Goal: Navigation & Orientation: Find specific page/section

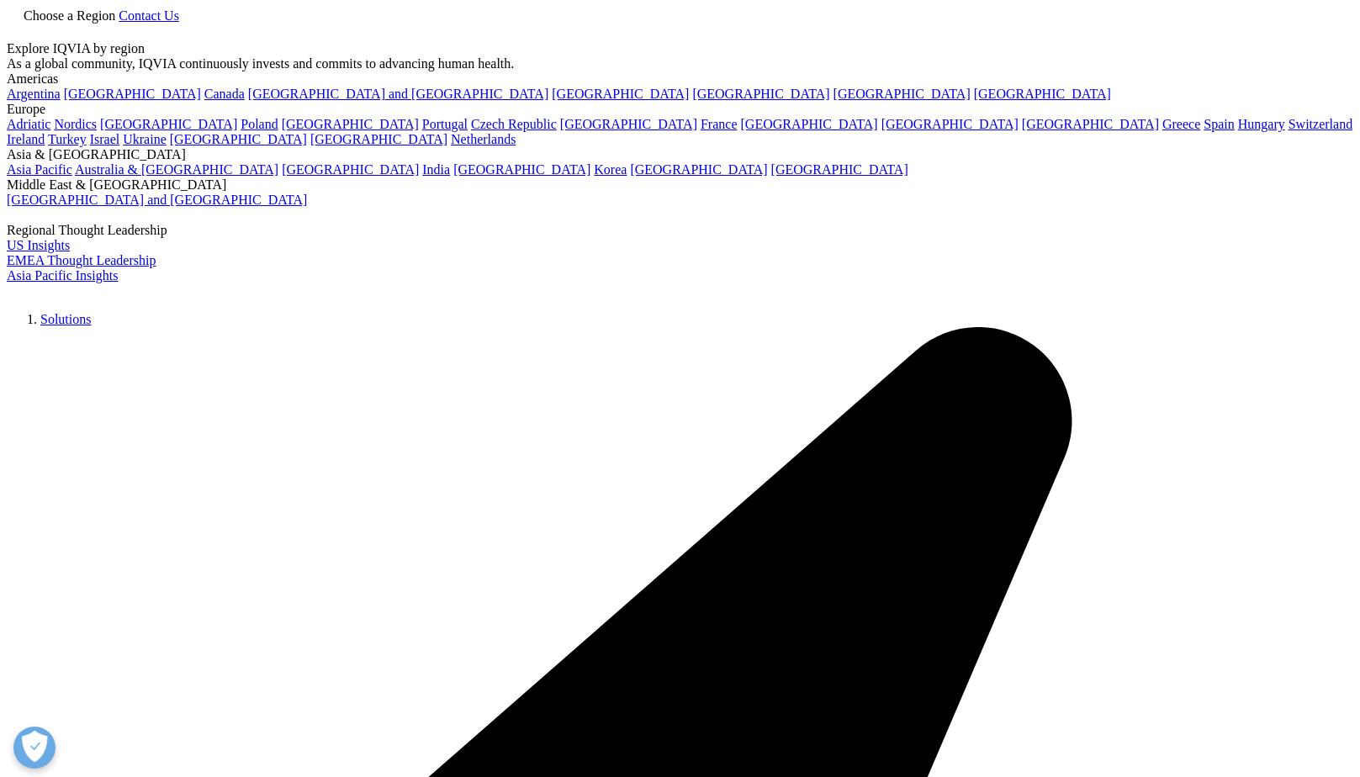
scroll to position [168, 0]
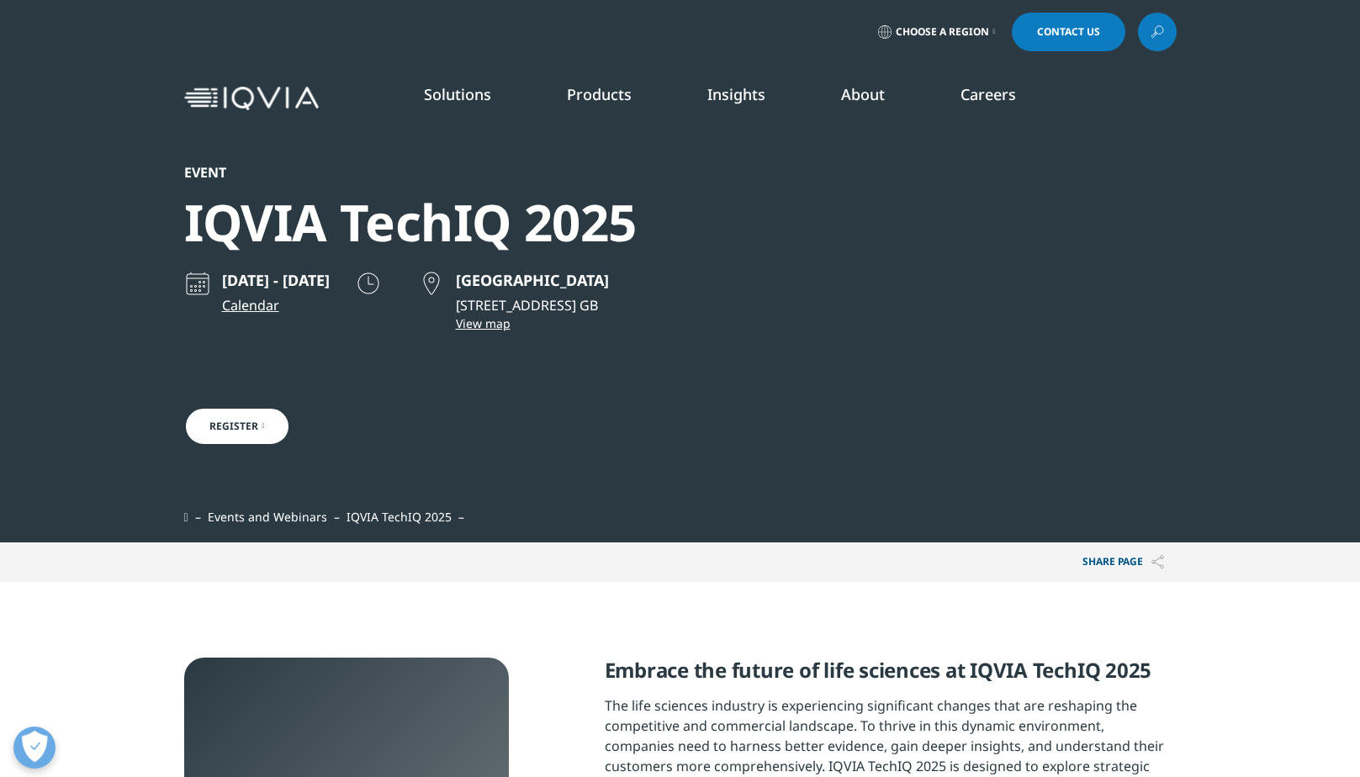
click at [940, 34] on span "Choose a Region" at bounding box center [942, 31] width 93 height 13
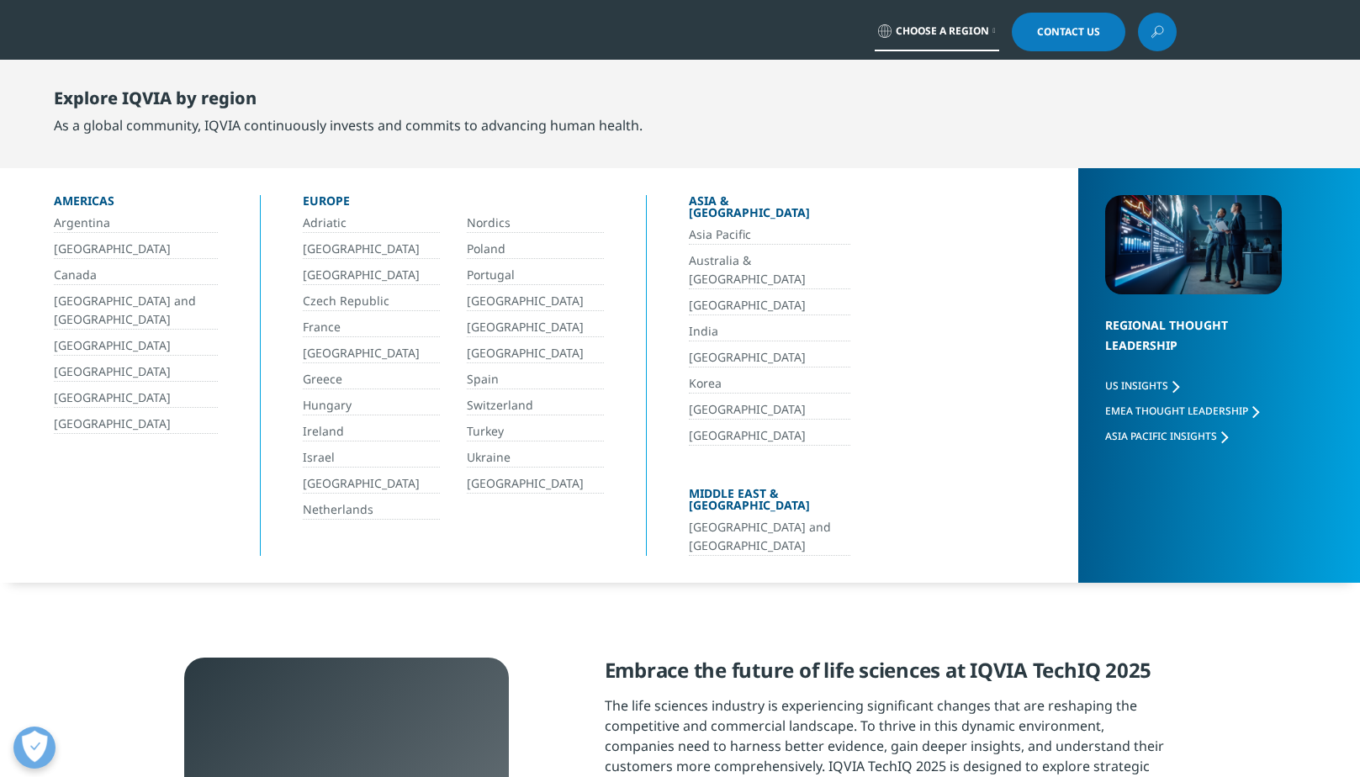
click at [495, 251] on link "Poland" at bounding box center [535, 249] width 137 height 19
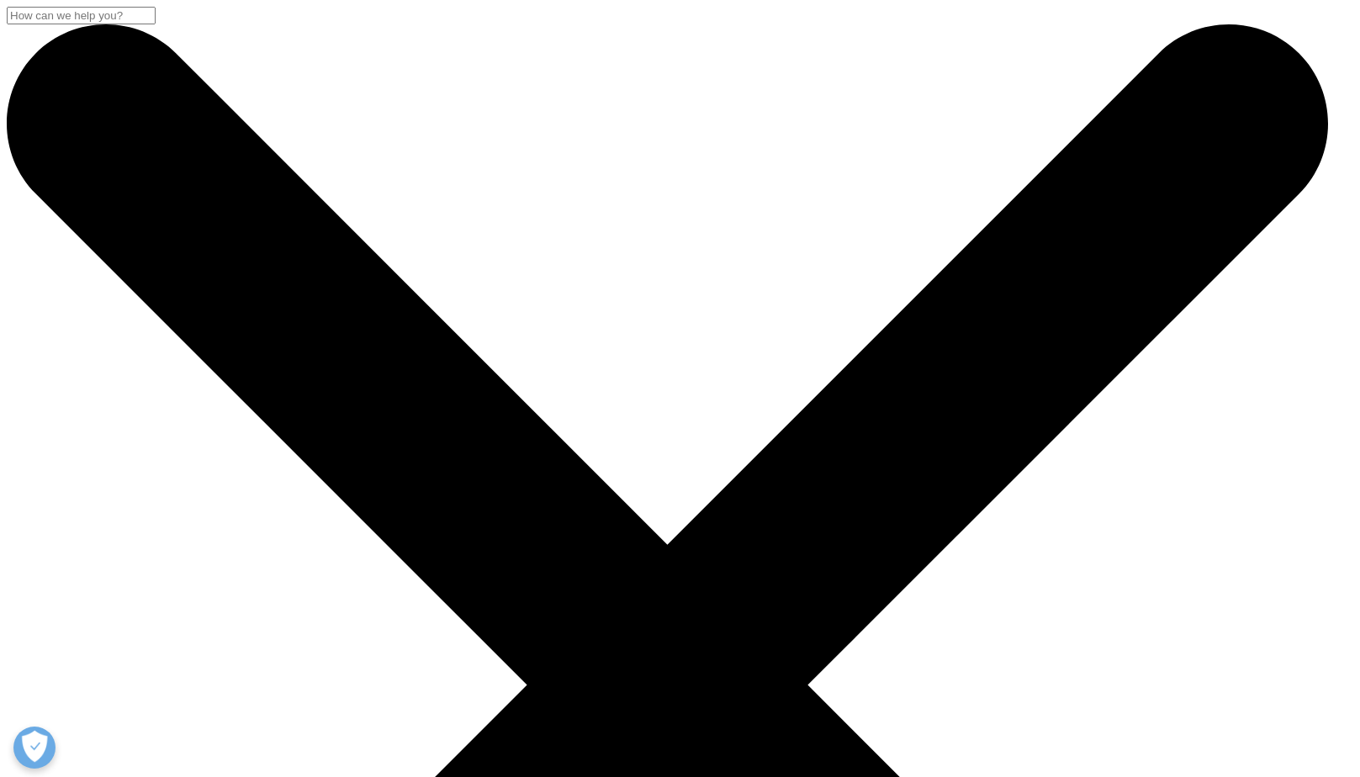
scroll to position [336, 0]
drag, startPoint x: 1299, startPoint y: 124, endPoint x: 1266, endPoint y: 103, distance: 38.5
click at [1285, 116] on div "Please fill in all required fields below. If you're interested in a career with…" at bounding box center [680, 388] width 1360 height 777
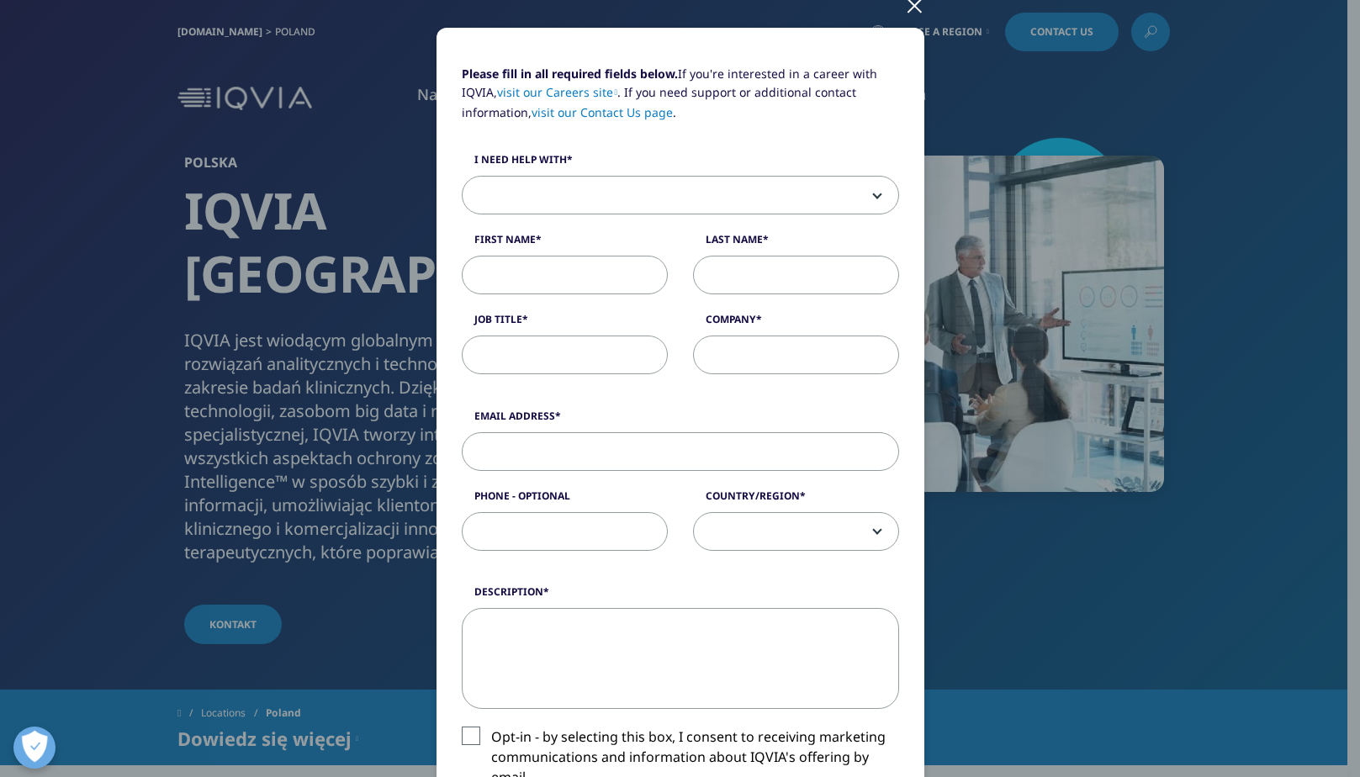
scroll to position [0, 0]
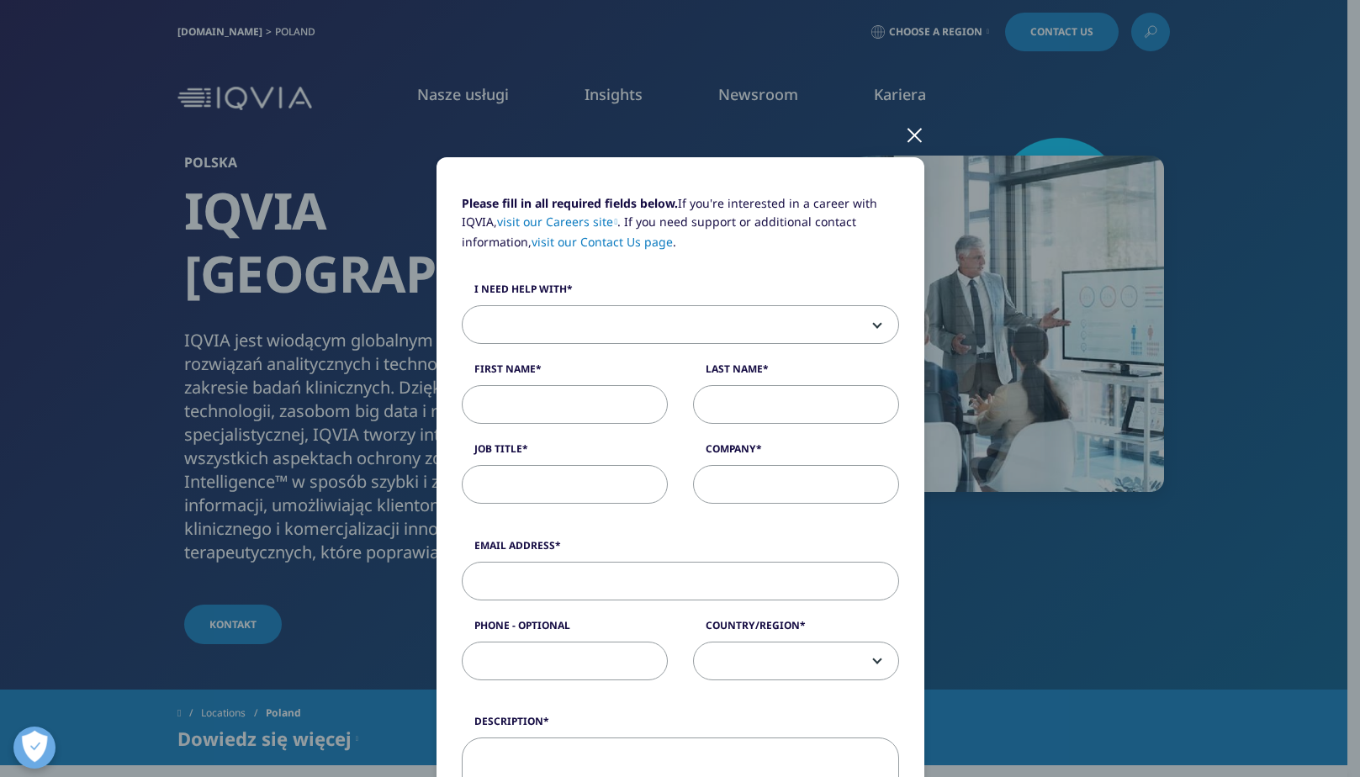
click at [910, 140] on div at bounding box center [914, 134] width 19 height 46
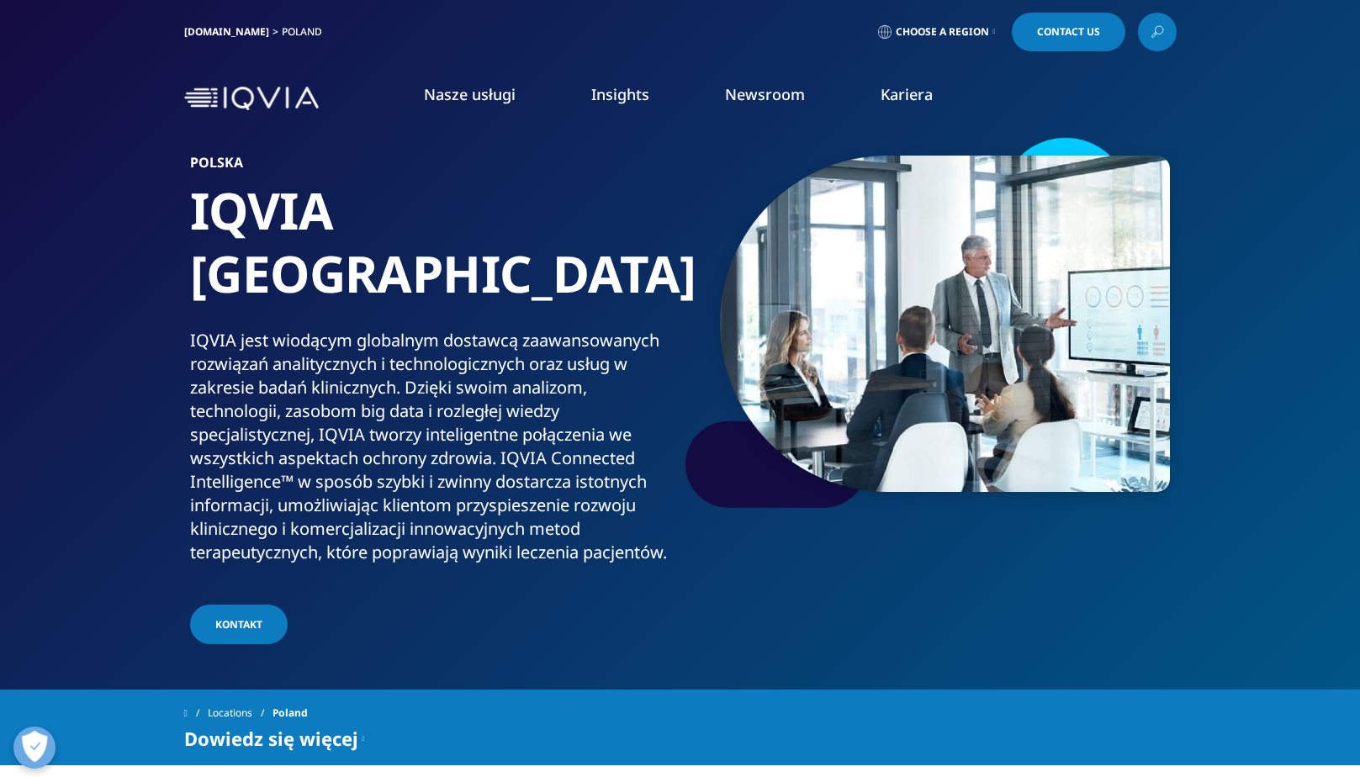
click at [908, 97] on link "Kariera" at bounding box center [907, 94] width 52 height 20
click at [917, 98] on link "Kariera" at bounding box center [907, 94] width 52 height 20
click at [786, 421] on link "ZNAJDŹ OFERTĘ" at bounding box center [829, 428] width 168 height 14
